Goal: Task Accomplishment & Management: Use online tool/utility

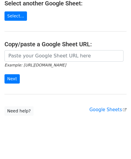
scroll to position [85, 0]
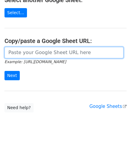
click at [23, 53] on input "url" at bounding box center [64, 52] width 119 height 11
paste input "https://docs.google.com/spreadsheets/d/1OdxbKiCTYTSzEMfu5CcwB4CuNJCg_JN03DUIwLf…"
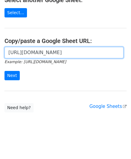
scroll to position [0, 131]
type input "https://docs.google.com/spreadsheets/d/1OdxbKiCTYTSzEMfu5CcwB4CuNJCg_JN03DUIwLf…"
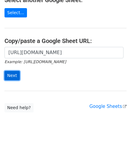
click at [14, 75] on input "Next" at bounding box center [12, 75] width 15 height 9
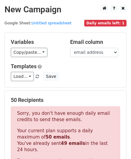
scroll to position [203, 0]
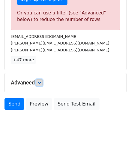
click at [38, 80] on link at bounding box center [39, 82] width 7 height 7
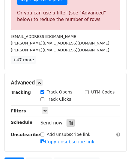
click at [67, 123] on div at bounding box center [71, 123] width 8 height 8
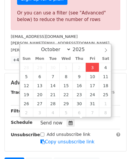
type input "[DATE] 12:00"
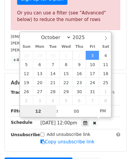
paste input "0"
type input "10"
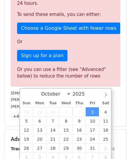
type input "[DATE] 22:00"
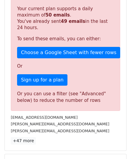
scroll to position [275, 0]
